Goal: Contribute content

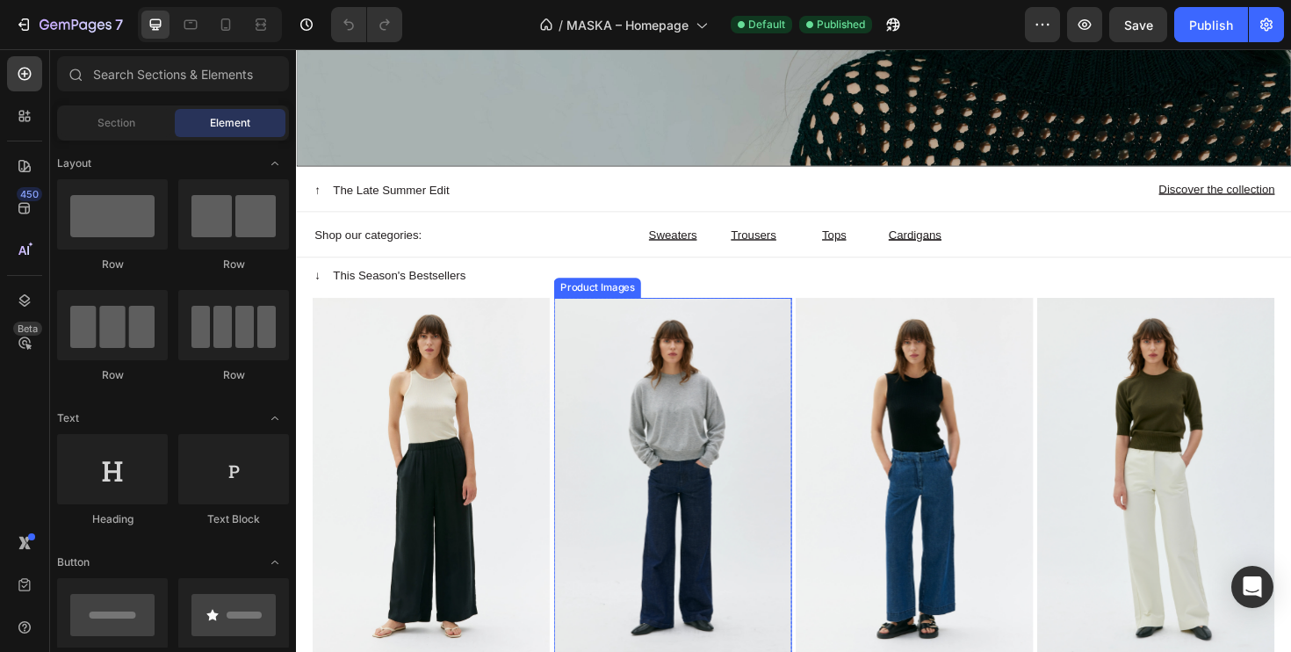
scroll to position [443, 0]
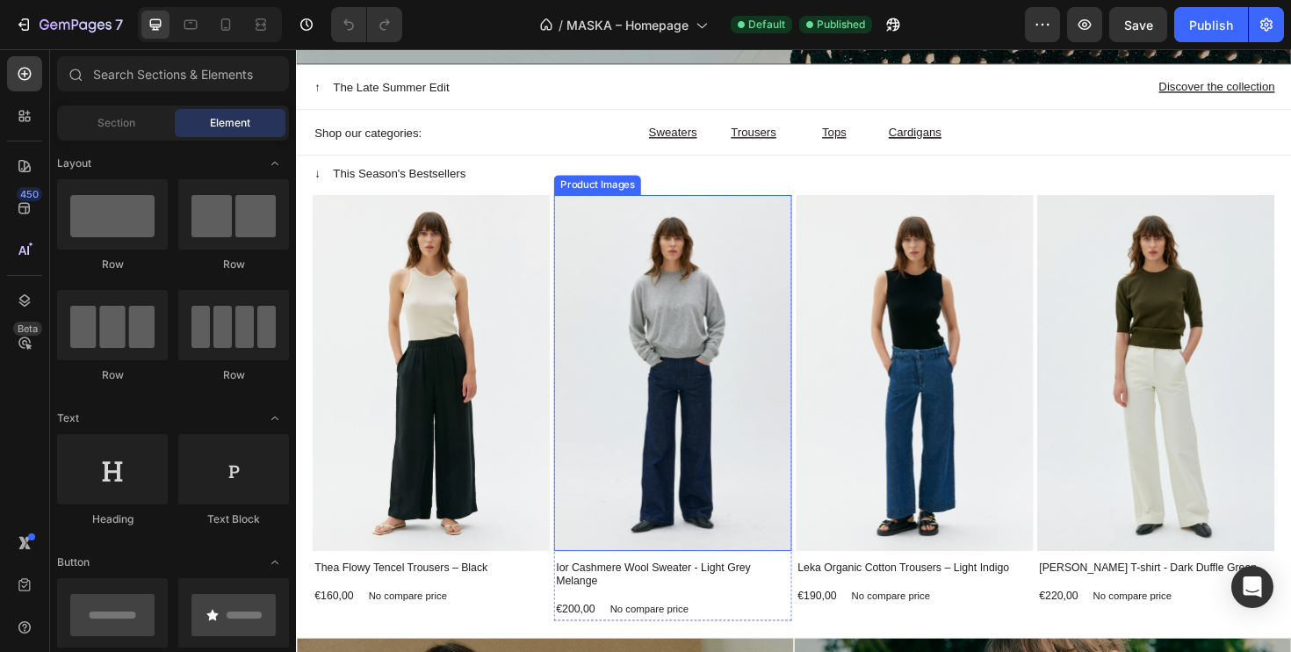
click at [722, 436] on img at bounding box center [694, 392] width 251 height 377
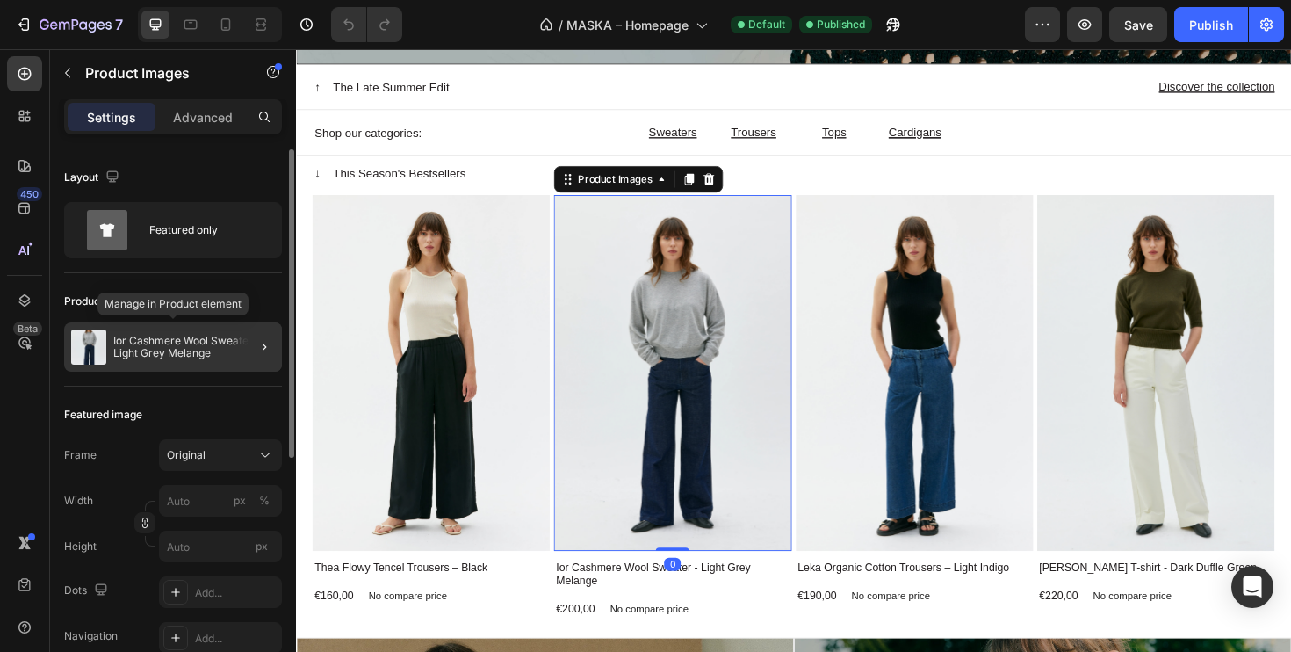
click at [173, 341] on p "Ior Cashmere Wool Sweater - Light Grey Melange" at bounding box center [194, 347] width 162 height 25
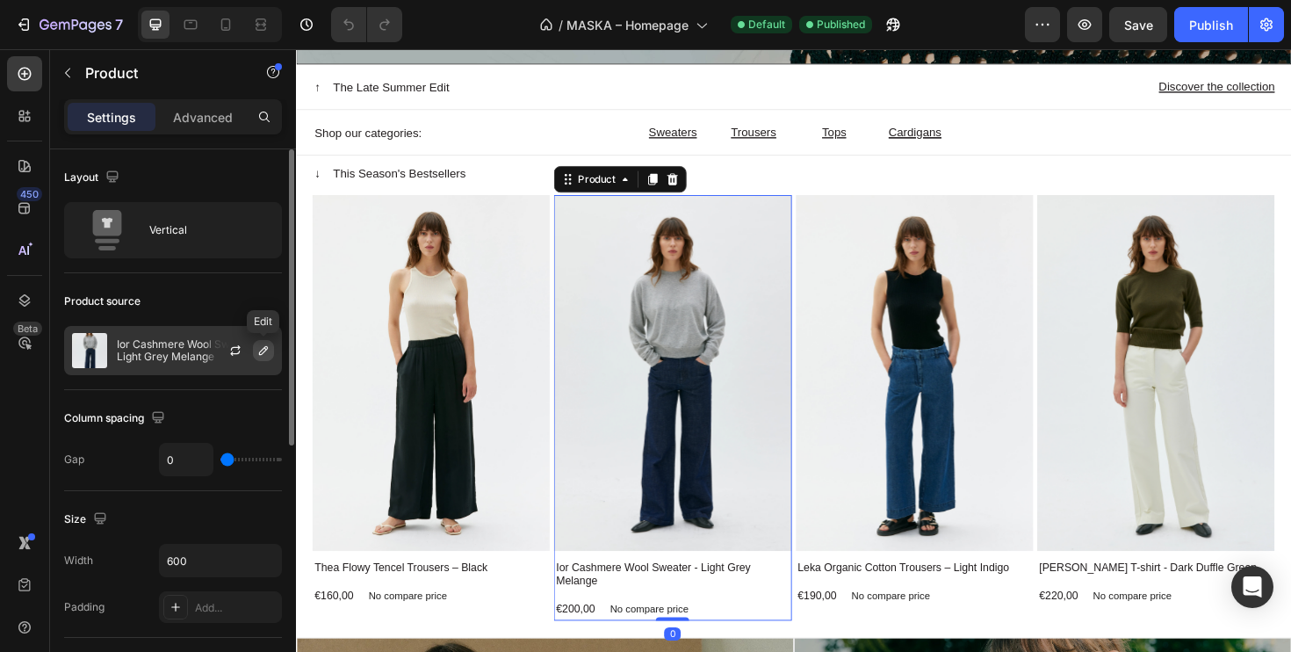
click at [266, 349] on icon "button" at bounding box center [263, 350] width 9 height 9
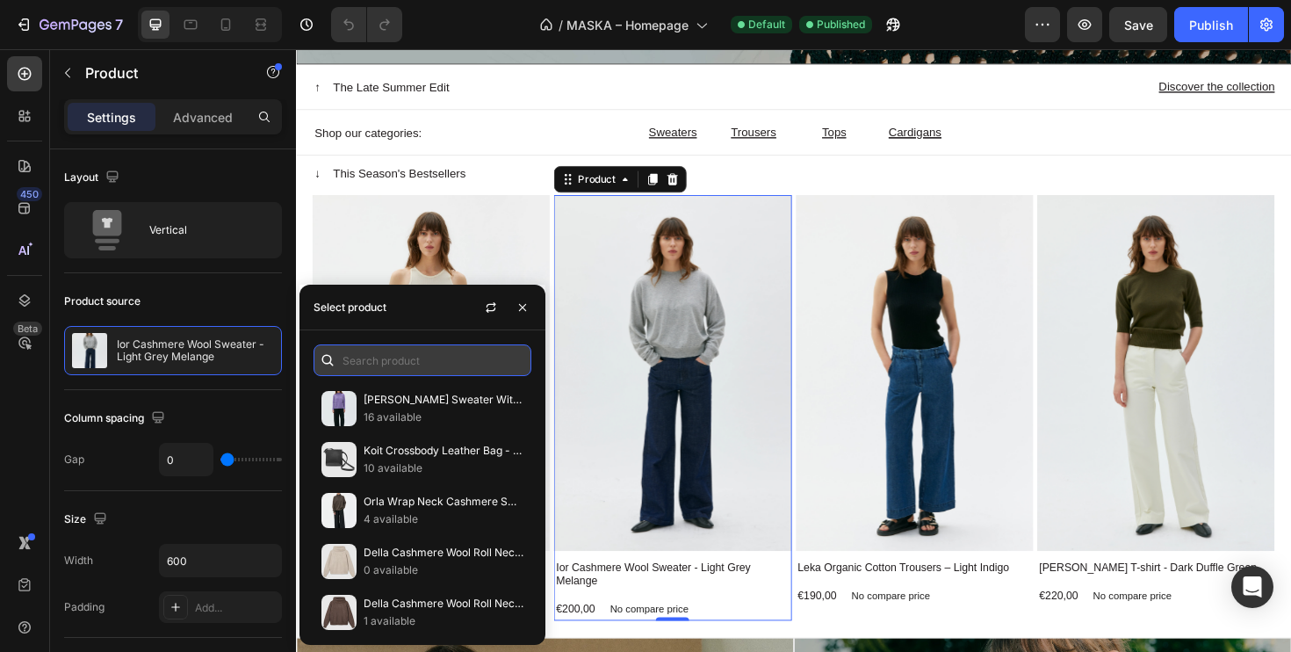
click at [403, 357] on input "text" at bounding box center [423, 360] width 218 height 32
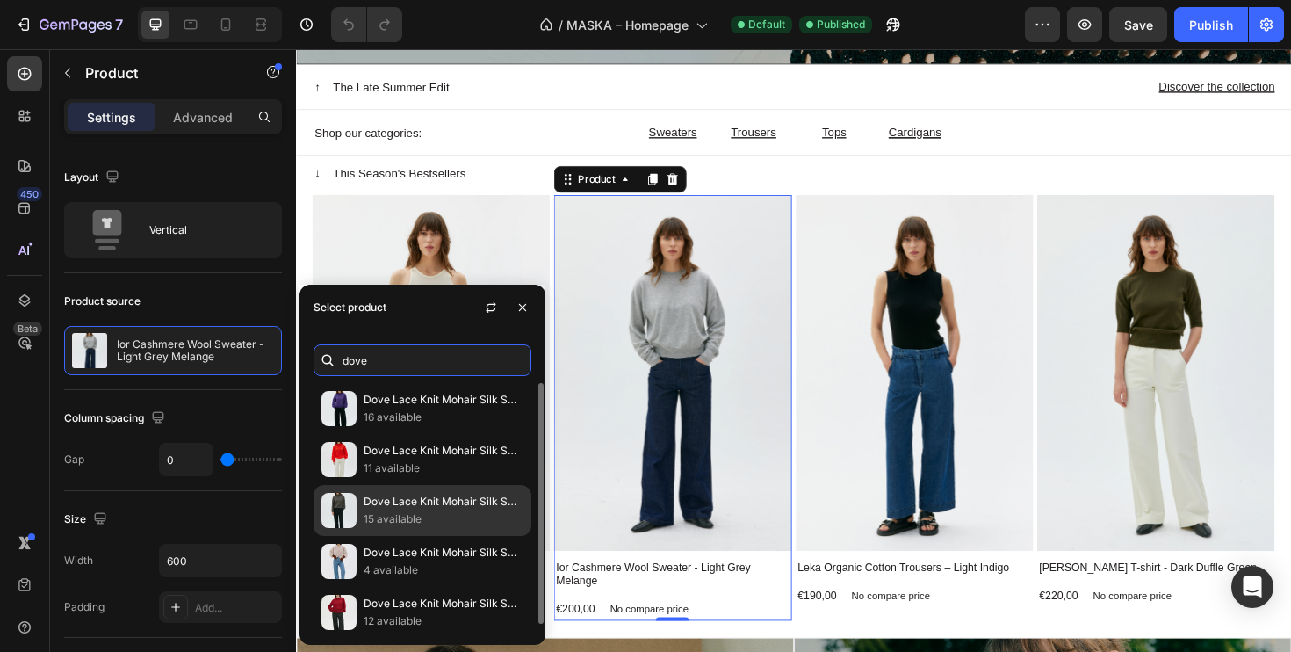
type input "dove"
click at [387, 504] on p "Dove Lace Knit Mohair Silk Sweater - Moleskin" at bounding box center [444, 502] width 160 height 18
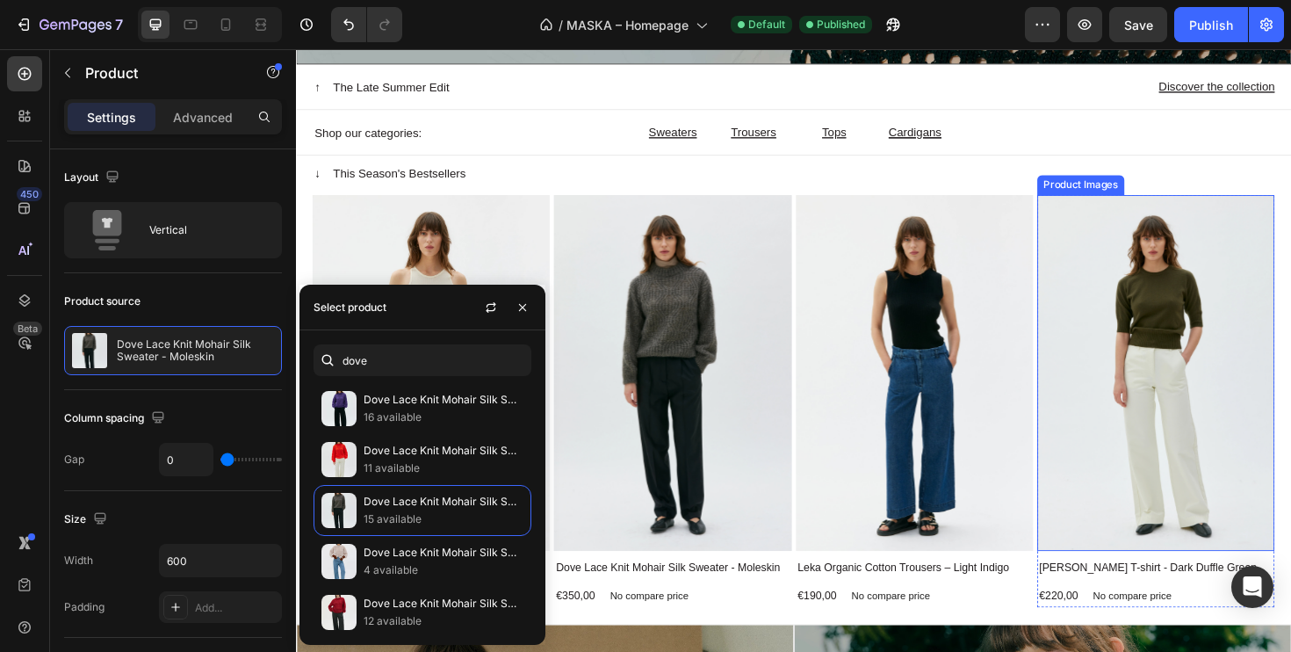
click at [1244, 327] on img at bounding box center [1206, 392] width 251 height 377
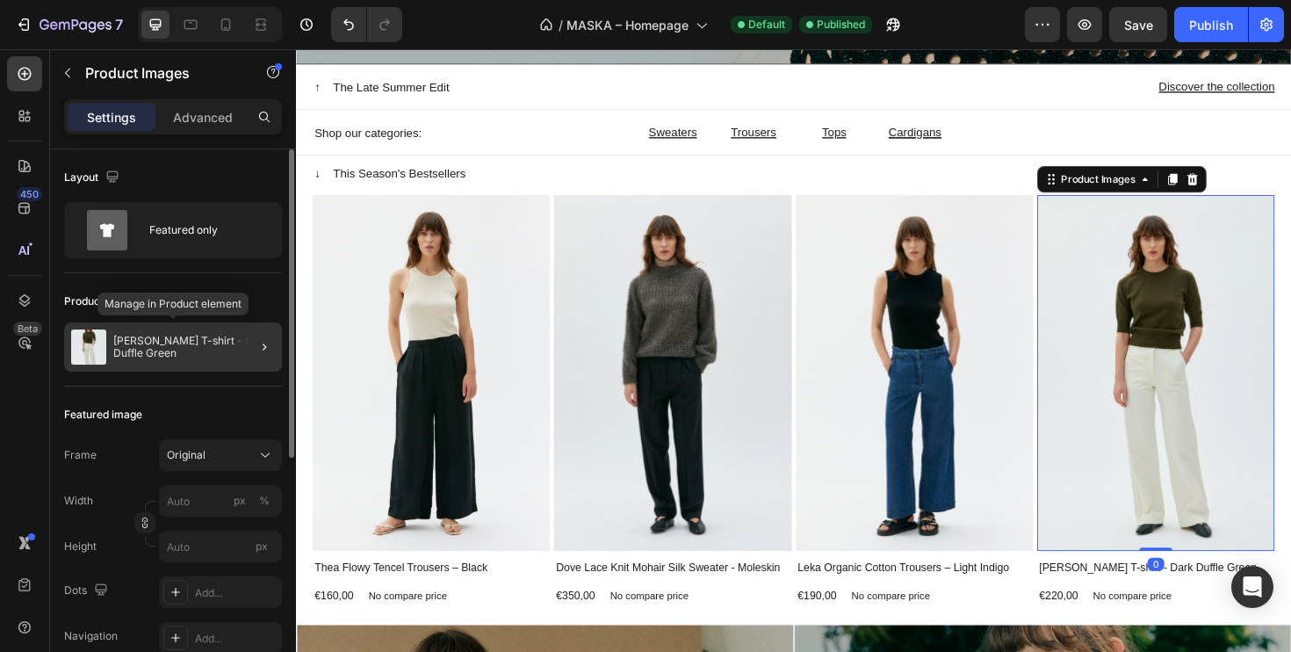
click at [173, 348] on p "[PERSON_NAME] T-shirt - Dark Duffle Green" at bounding box center [194, 347] width 162 height 25
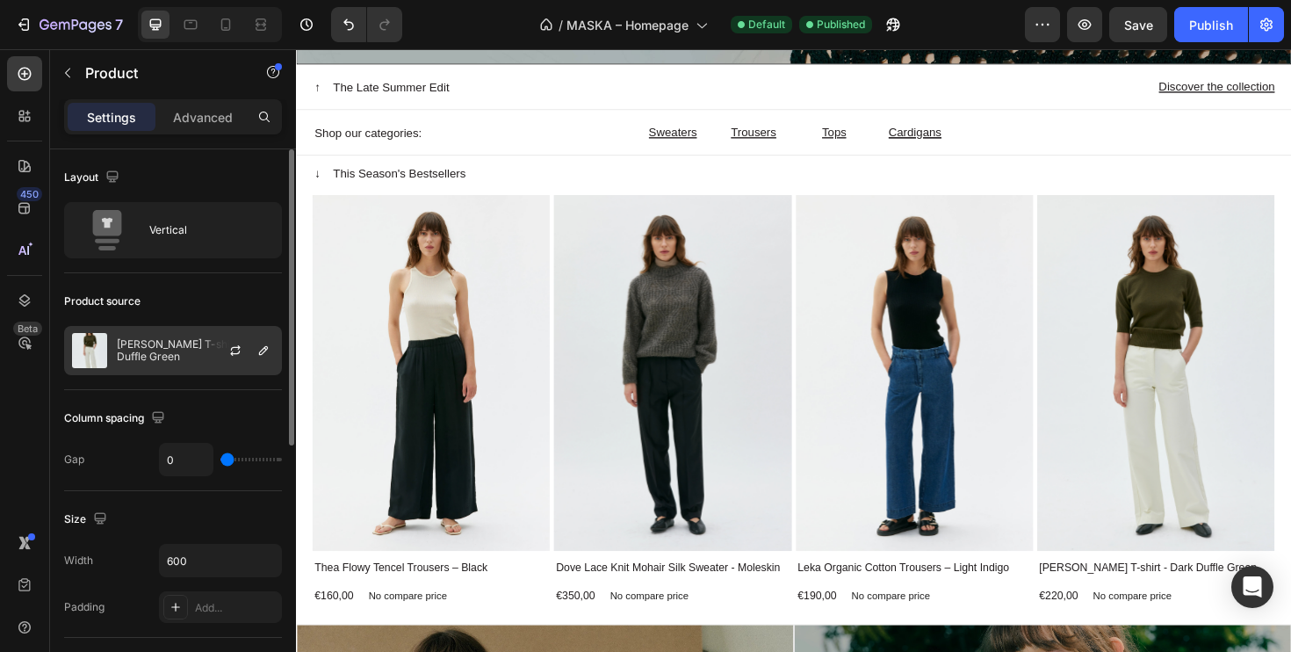
click at [216, 344] on div at bounding box center [242, 350] width 77 height 47
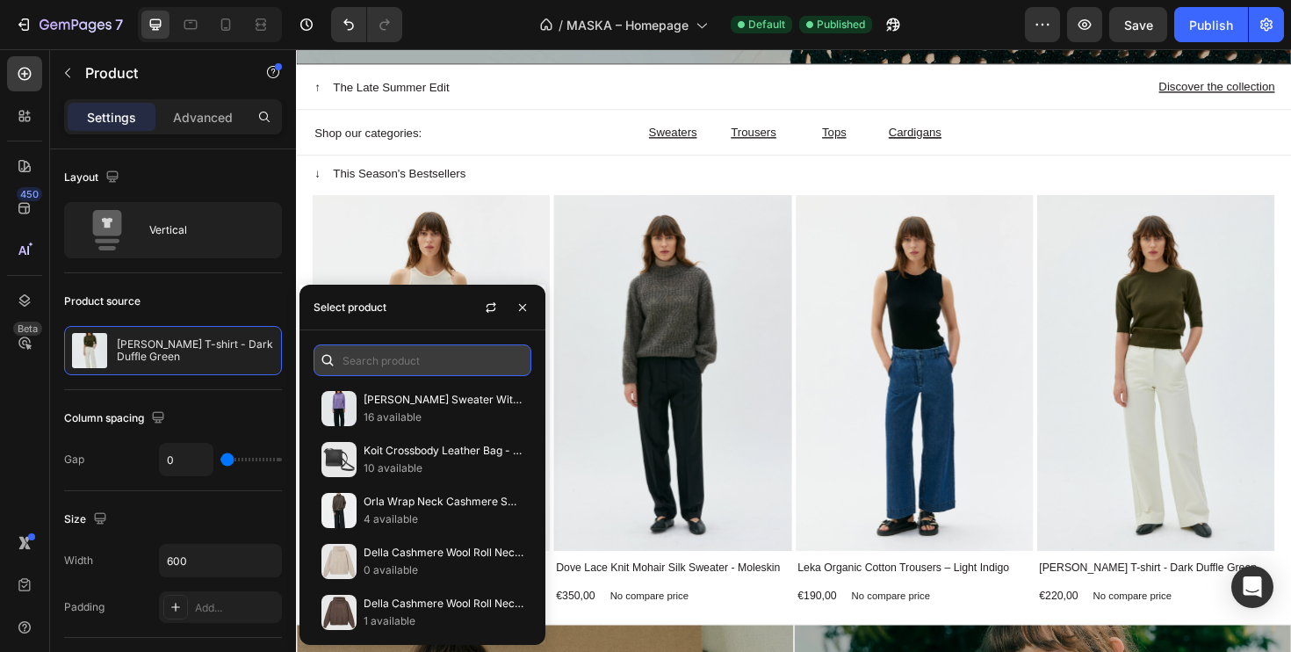
click at [358, 368] on input "text" at bounding box center [423, 360] width 218 height 32
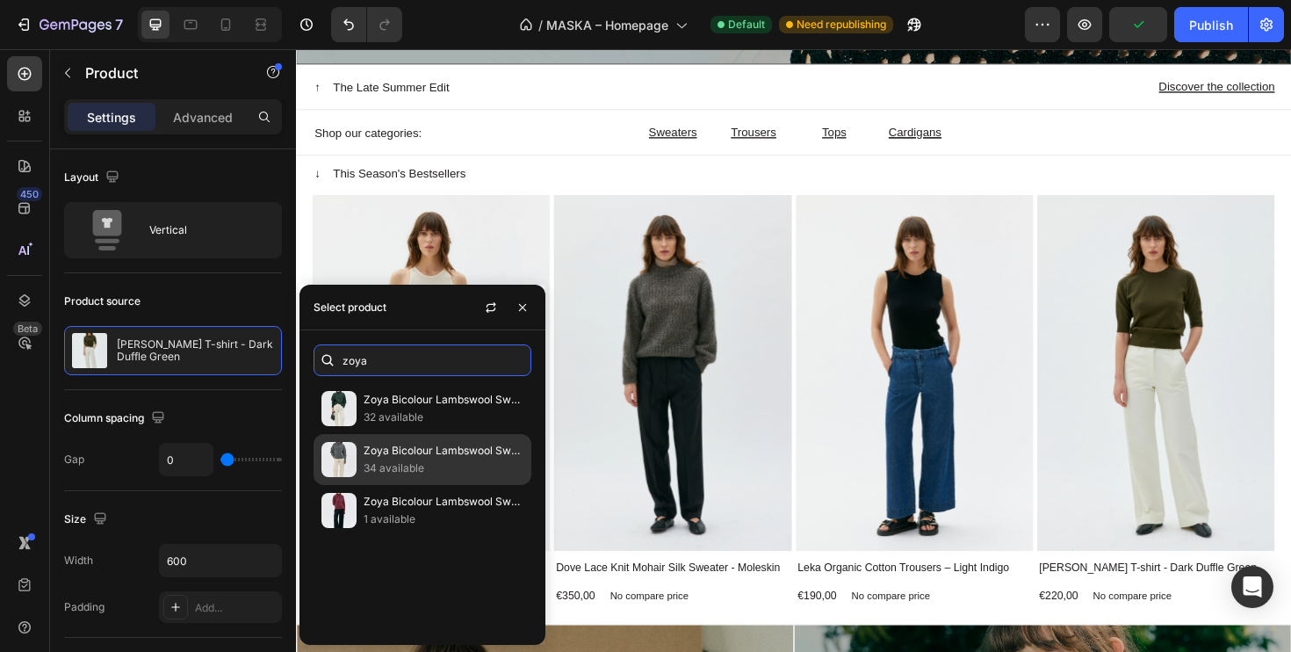
type input "zoya"
click at [386, 462] on p "34 available" at bounding box center [444, 468] width 160 height 18
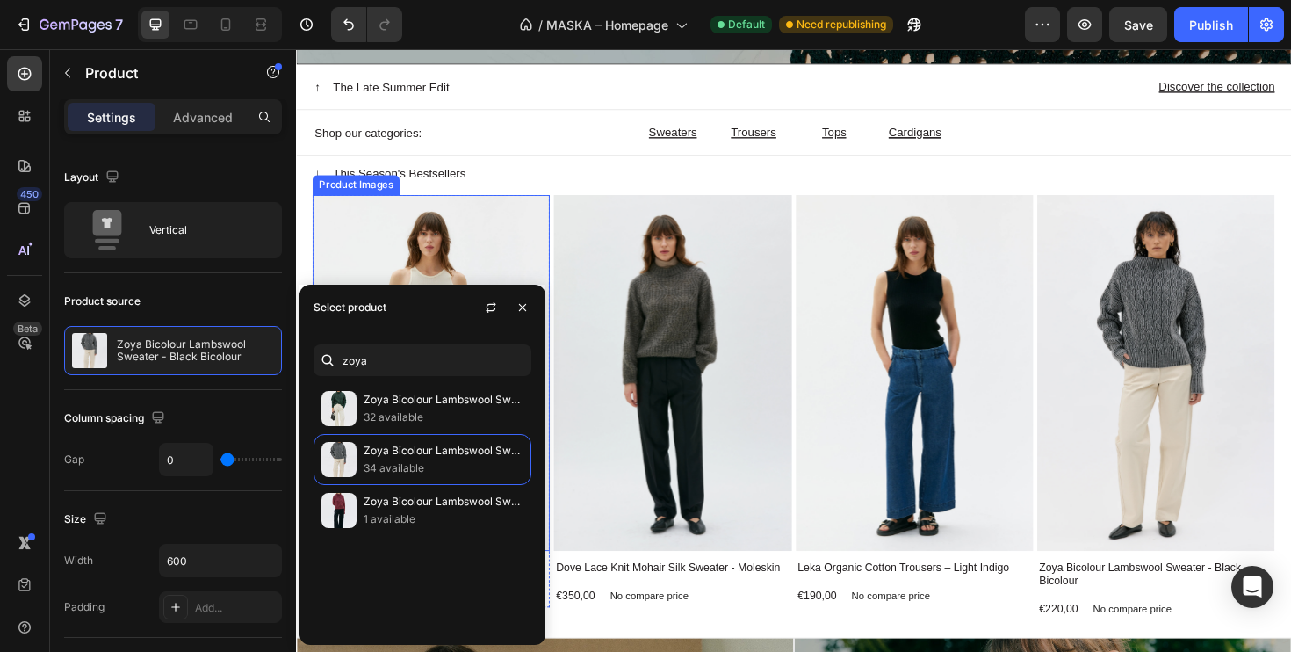
click at [483, 267] on img at bounding box center [439, 392] width 251 height 377
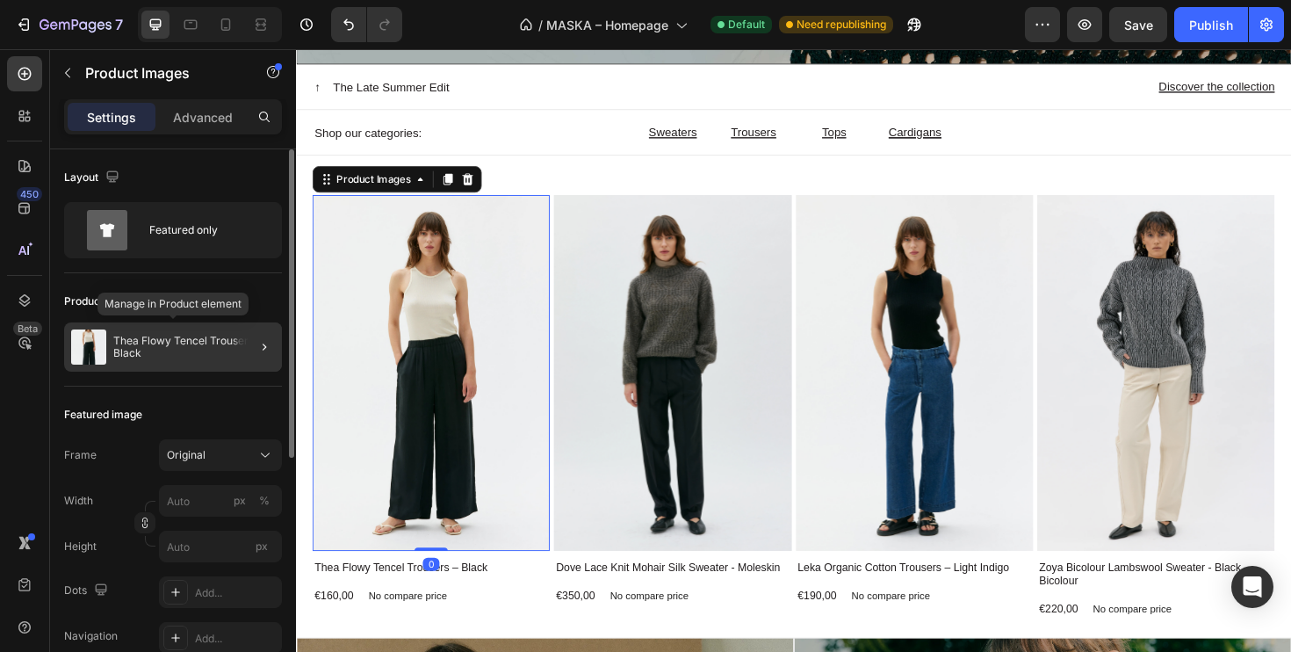
click at [177, 338] on p "Thea Flowy Tencel Trousers – Black" at bounding box center [194, 347] width 162 height 25
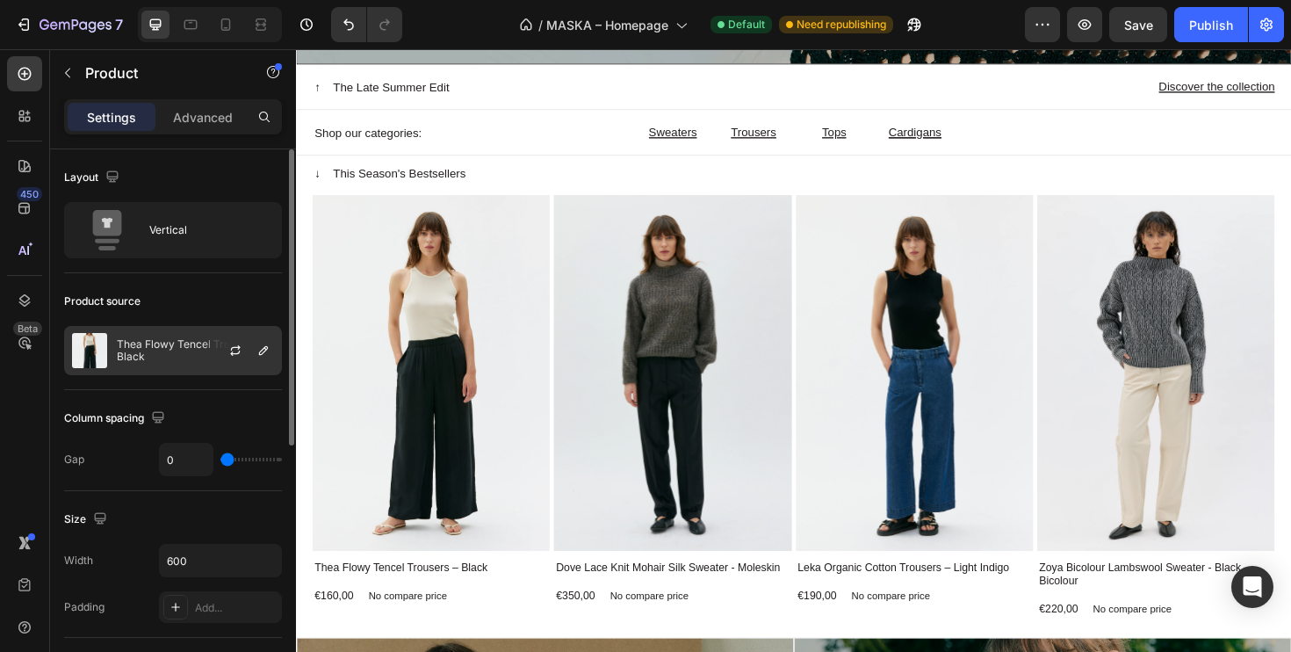
click at [199, 346] on p "Thea Flowy Tencel Trousers – Black" at bounding box center [195, 350] width 157 height 25
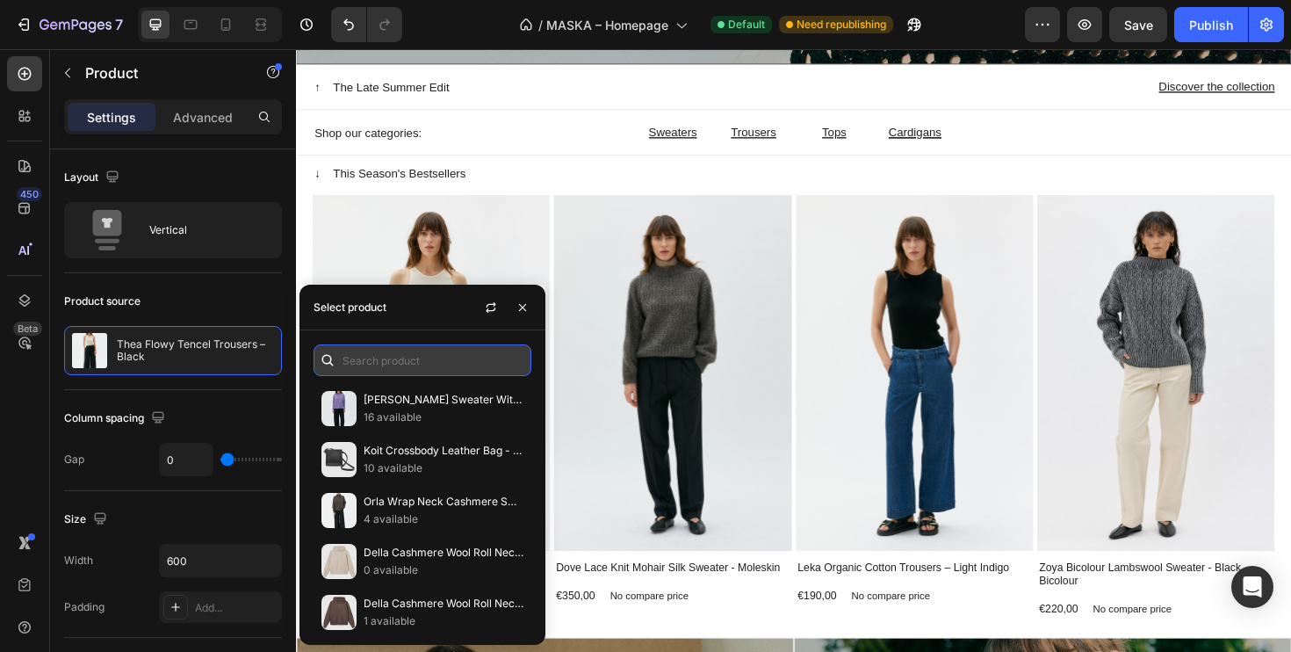
click at [382, 361] on input "text" at bounding box center [423, 360] width 218 height 32
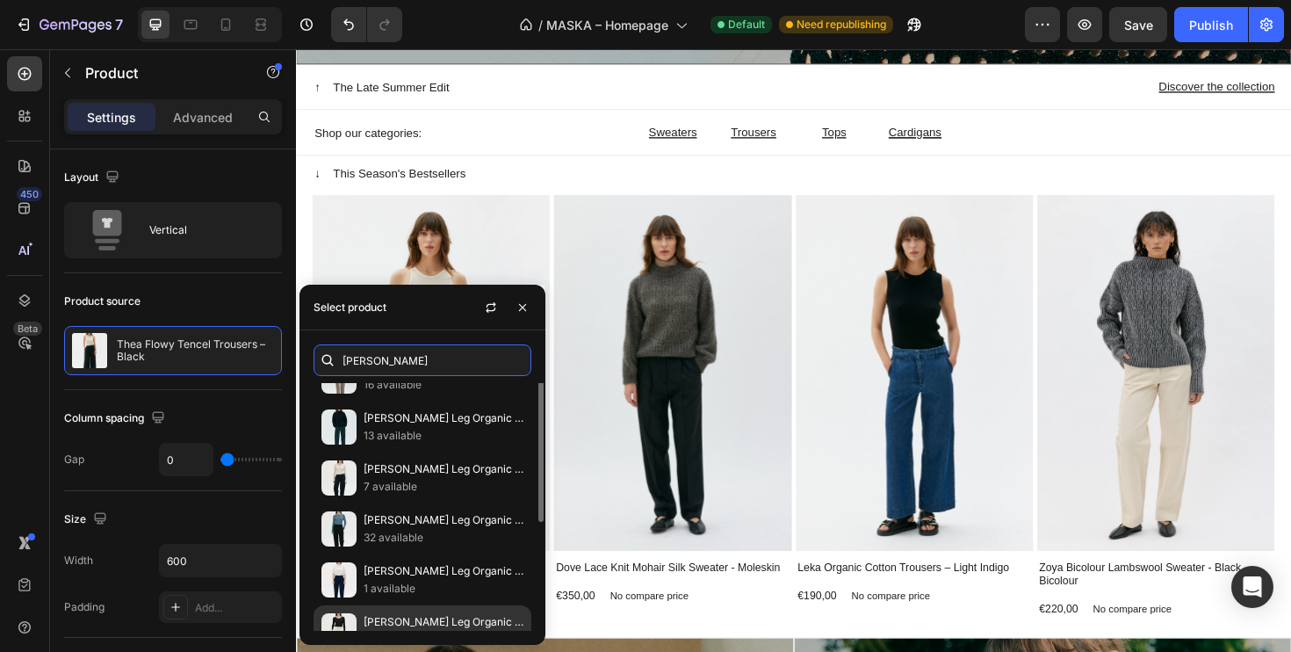
scroll to position [0, 0]
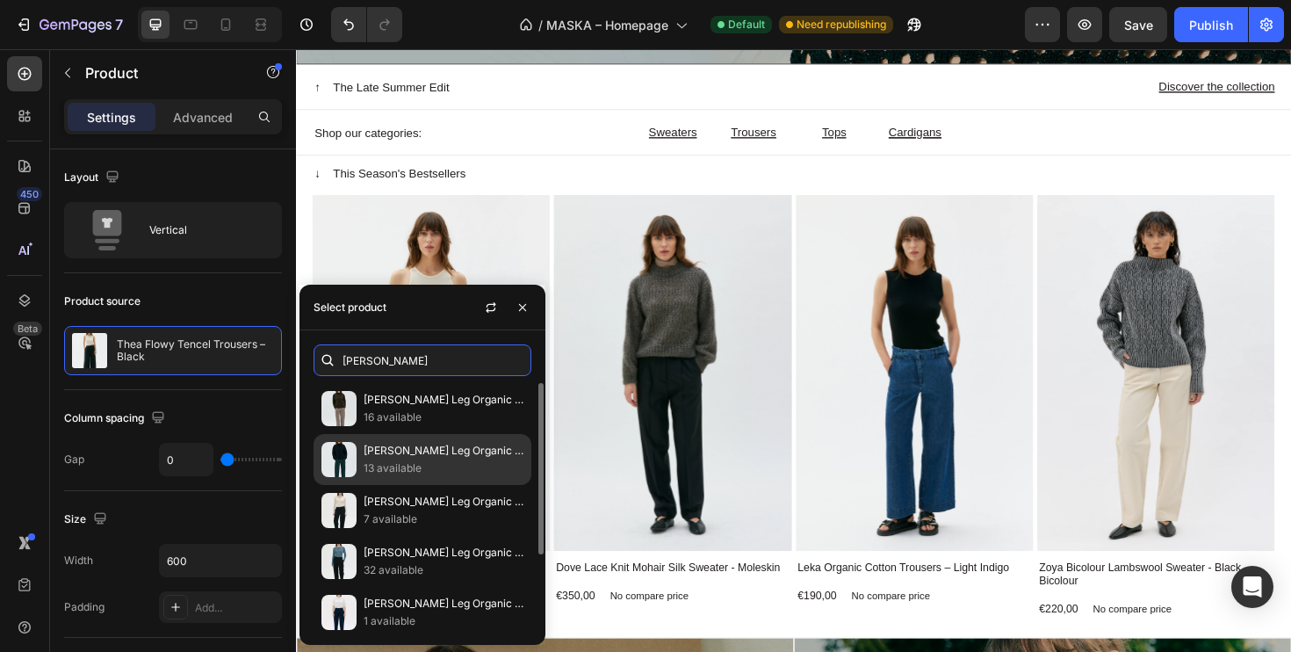
type input "[PERSON_NAME]"
click at [392, 469] on p "13 available" at bounding box center [444, 468] width 160 height 18
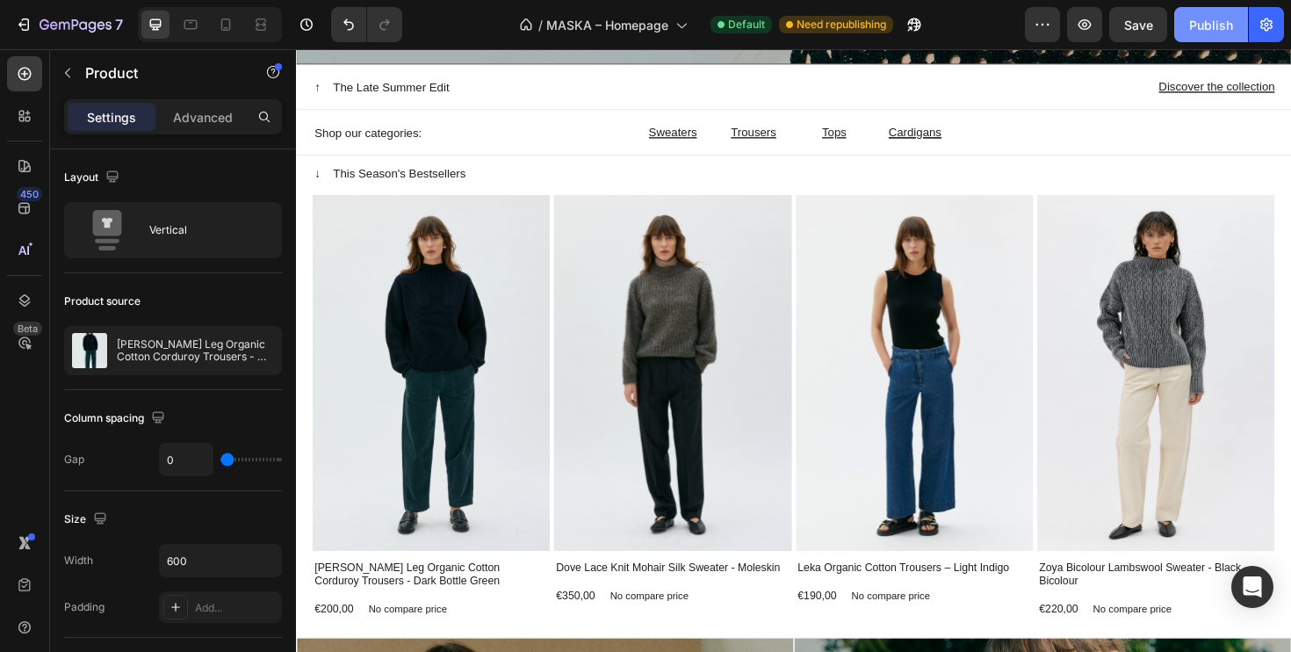
click at [1205, 26] on div "Publish" at bounding box center [1211, 25] width 44 height 18
